Goal: Navigation & Orientation: Understand site structure

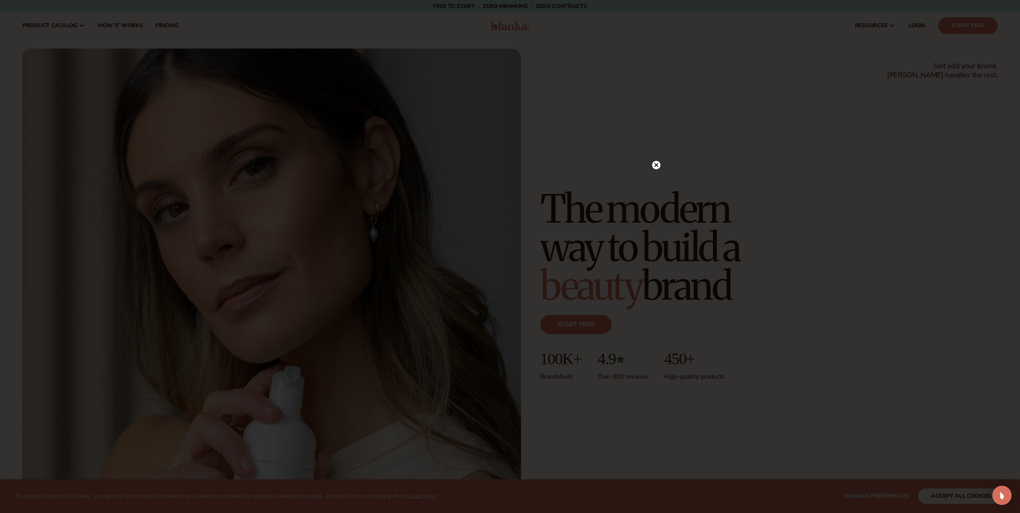
click at [655, 164] on icon at bounding box center [656, 165] width 8 height 8
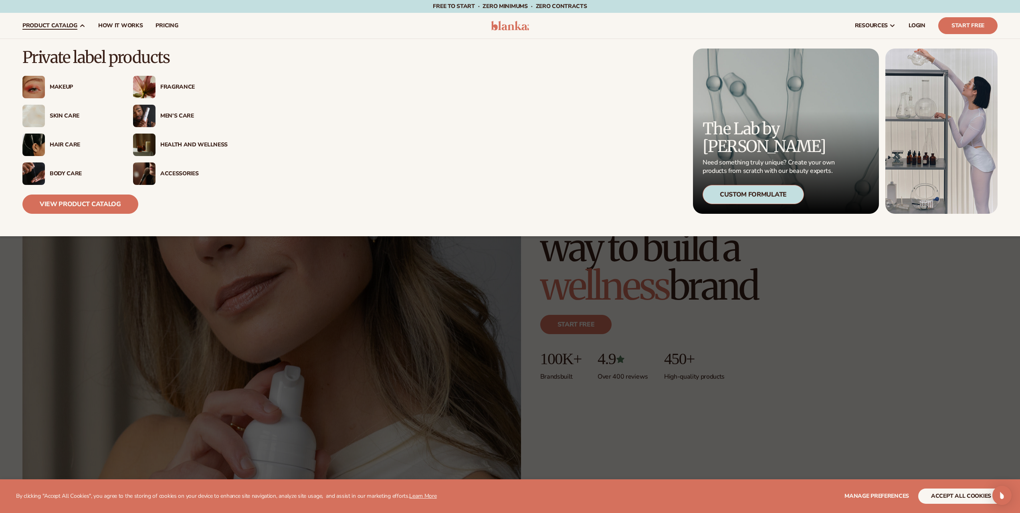
click at [63, 117] on div "Skin Care" at bounding box center [83, 116] width 67 height 7
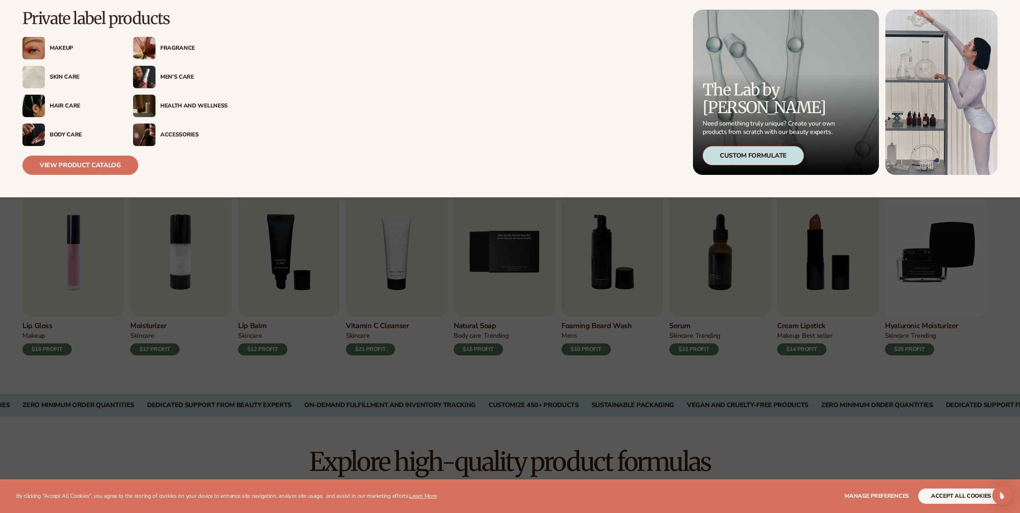
scroll to position [200, 0]
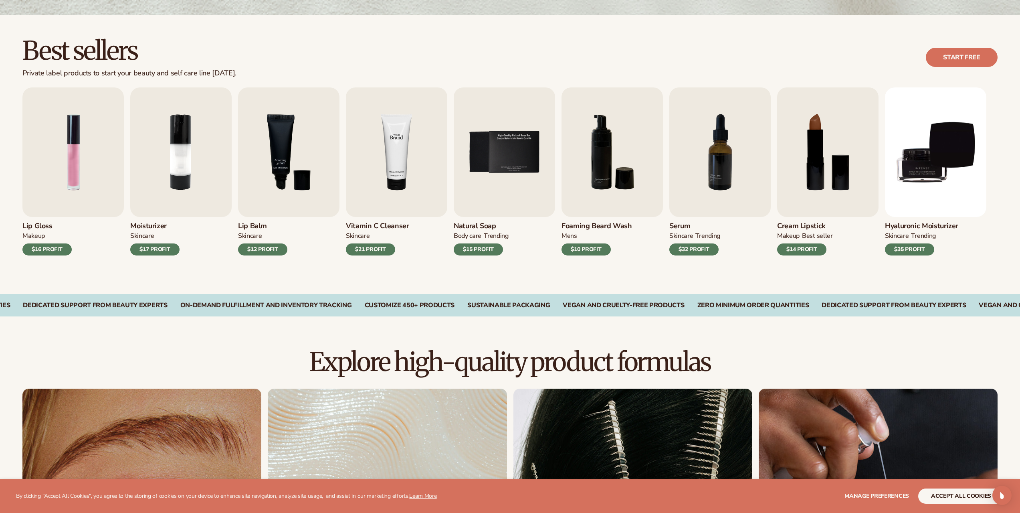
click at [365, 157] on img "4 / 9" at bounding box center [396, 151] width 101 height 129
click at [398, 159] on img "4 / 9" at bounding box center [396, 151] width 101 height 129
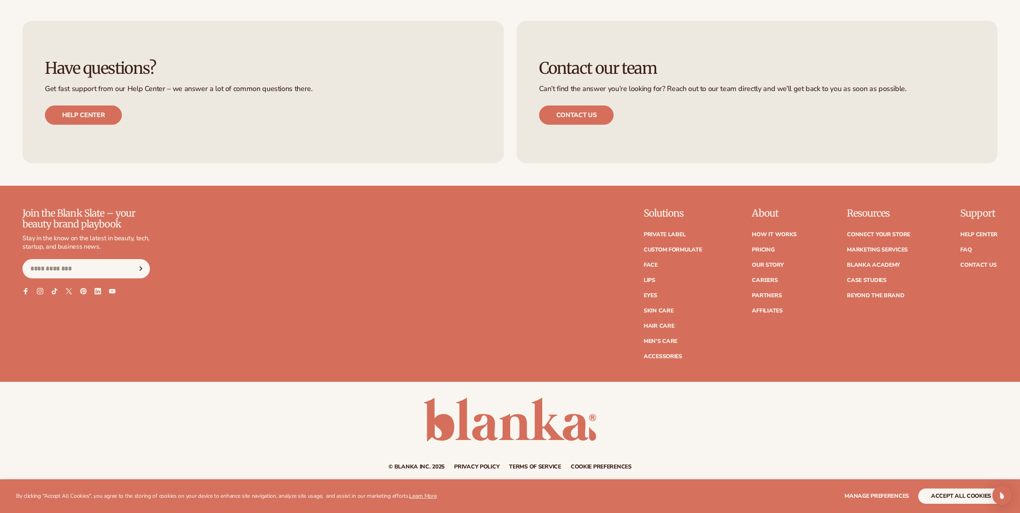
scroll to position [1659, 0]
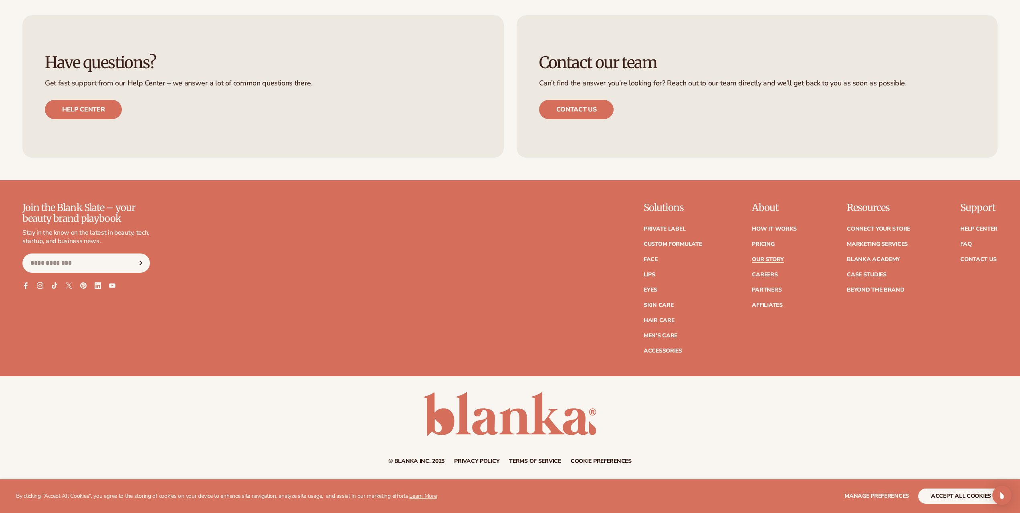
click at [766, 262] on link "Our Story" at bounding box center [768, 260] width 32 height 6
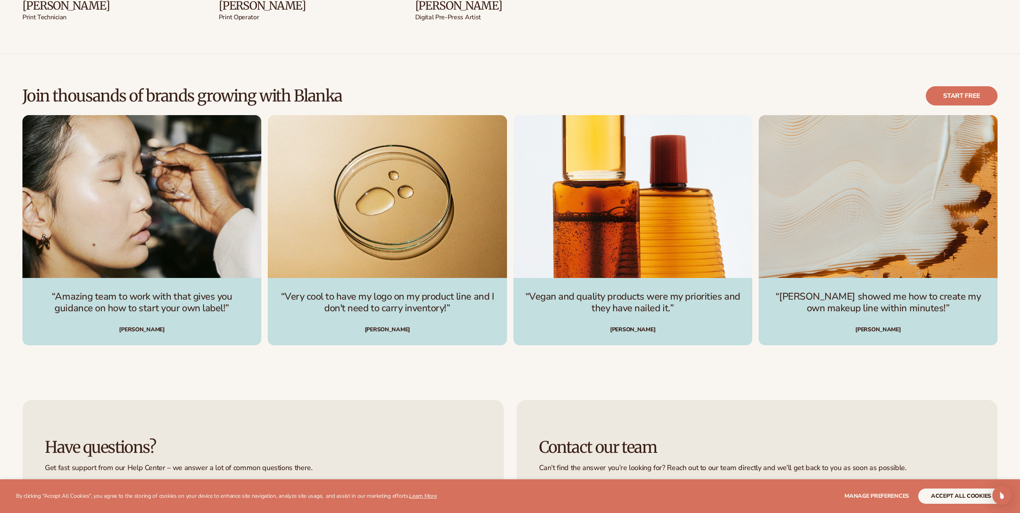
scroll to position [2926, 0]
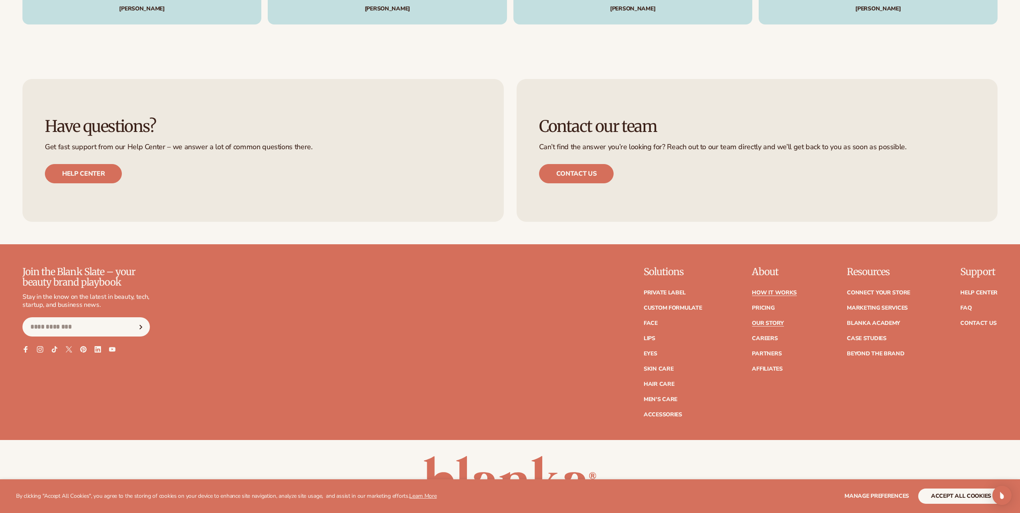
click at [778, 292] on link "How It Works" at bounding box center [774, 293] width 45 height 6
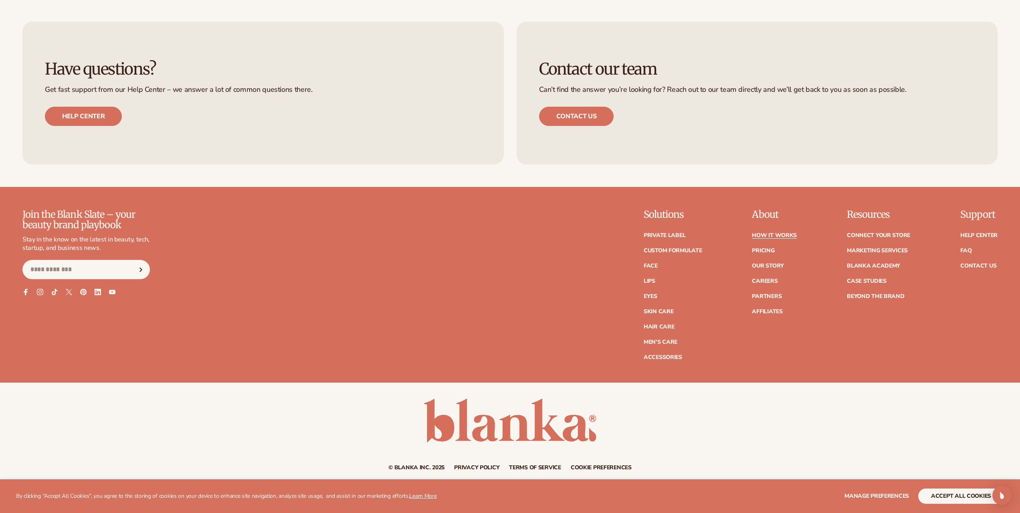
scroll to position [2422, 0]
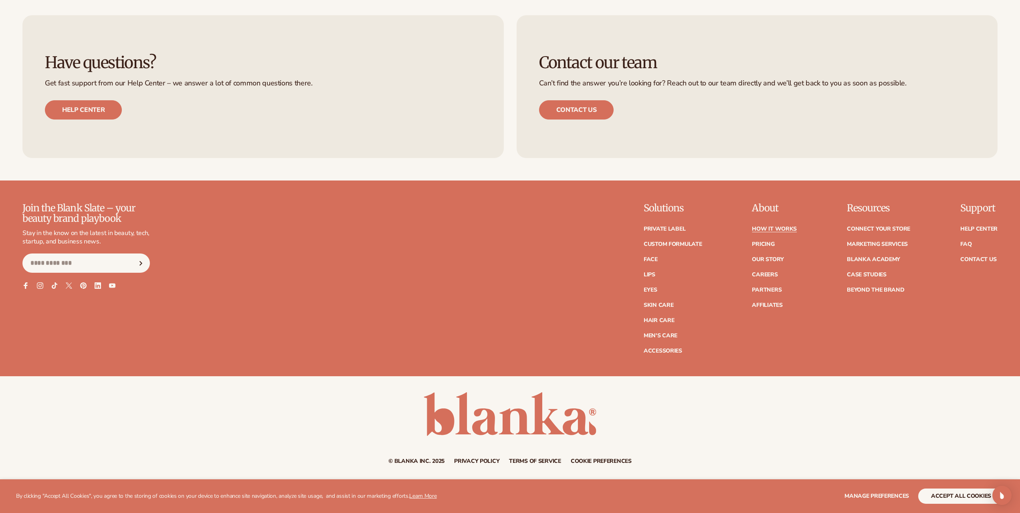
click at [528, 460] on link "Terms of service" at bounding box center [535, 461] width 52 height 6
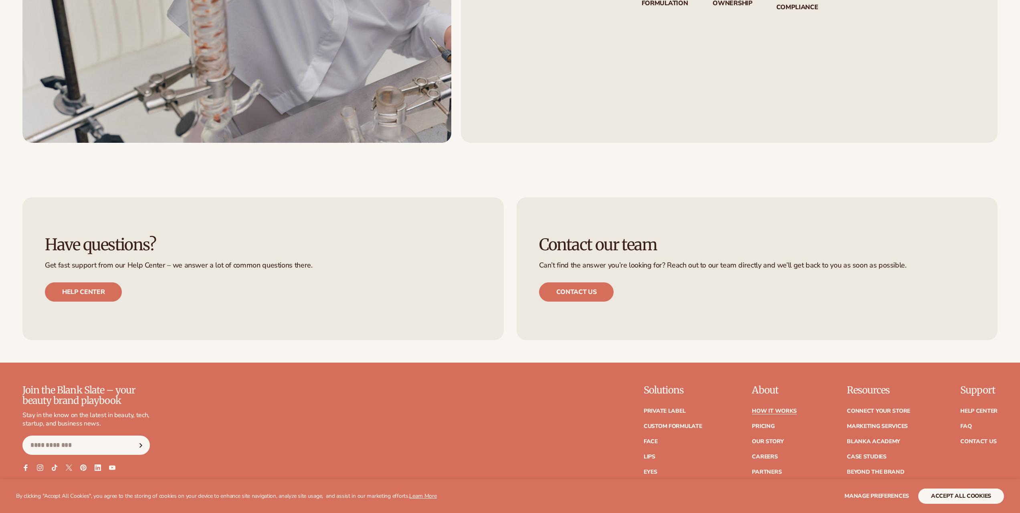
scroll to position [2357, 0]
